Goal: Find contact information: Obtain details needed to contact an individual or organization

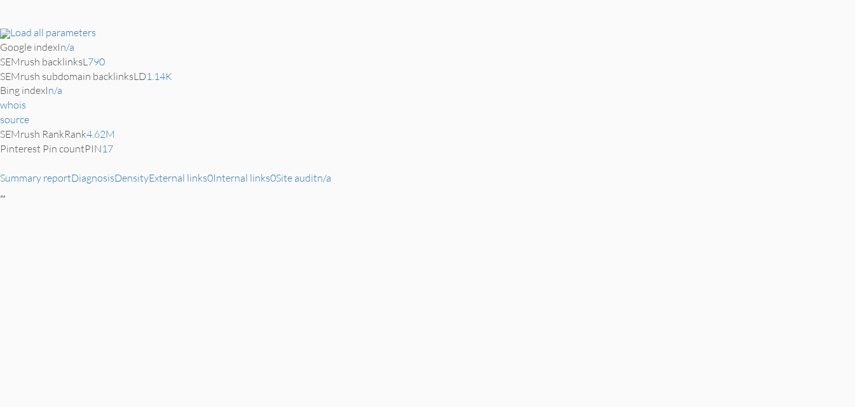
scroll to position [25, 0]
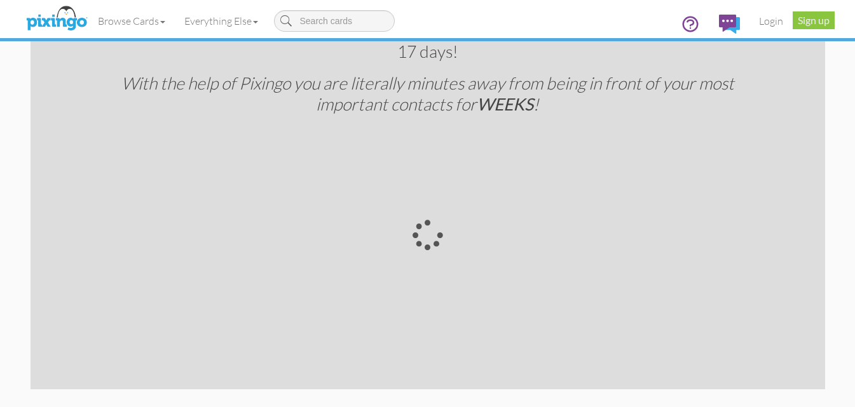
scroll to position [2580, 0]
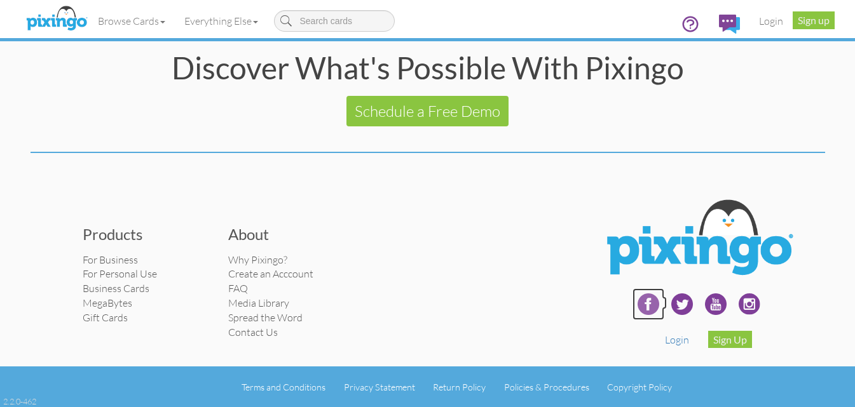
click at [645, 301] on img at bounding box center [648, 304] width 32 height 32
click at [250, 327] on link "Contact Us" at bounding box center [253, 332] width 50 height 13
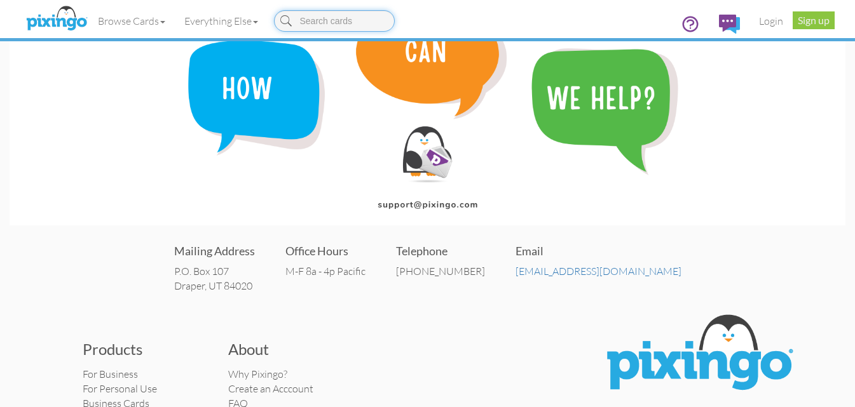
scroll to position [179, 0]
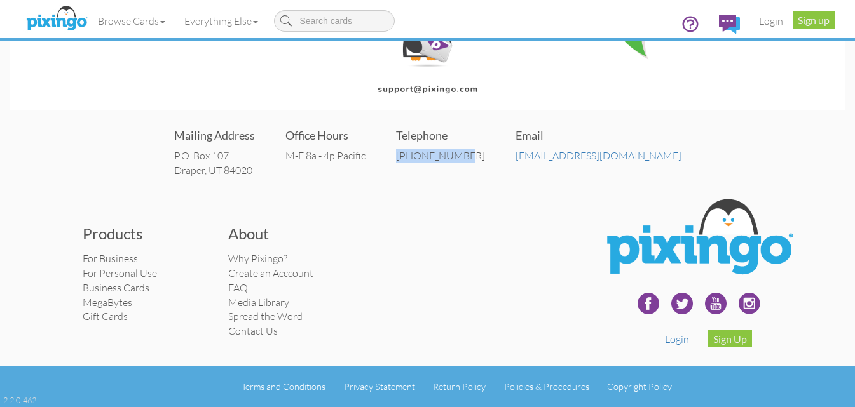
drag, startPoint x: 443, startPoint y: 152, endPoint x: 510, endPoint y: 160, distance: 66.5
click at [510, 160] on div "Mailing Address P.O. [STREET_ADDRESS] Office Hours M-F 8a - 4p Pacific Telephon…" at bounding box center [427, 152] width 835 height 76
copy div "[PHONE_NUMBER]"
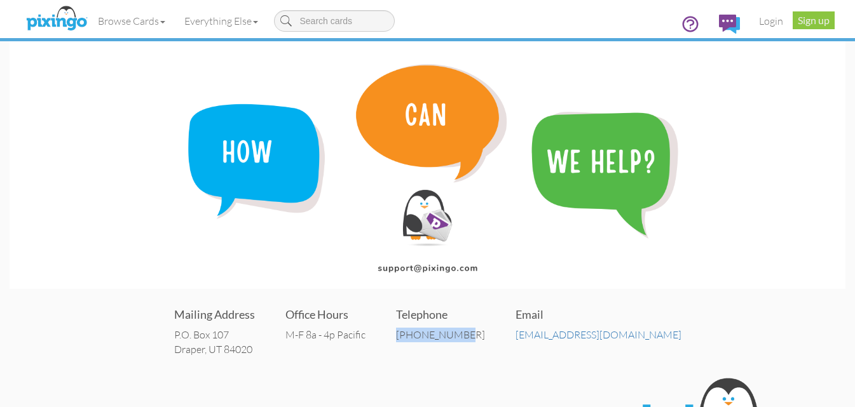
click at [726, 97] on img at bounding box center [427, 165] width 835 height 248
